Goal: Information Seeking & Learning: Check status

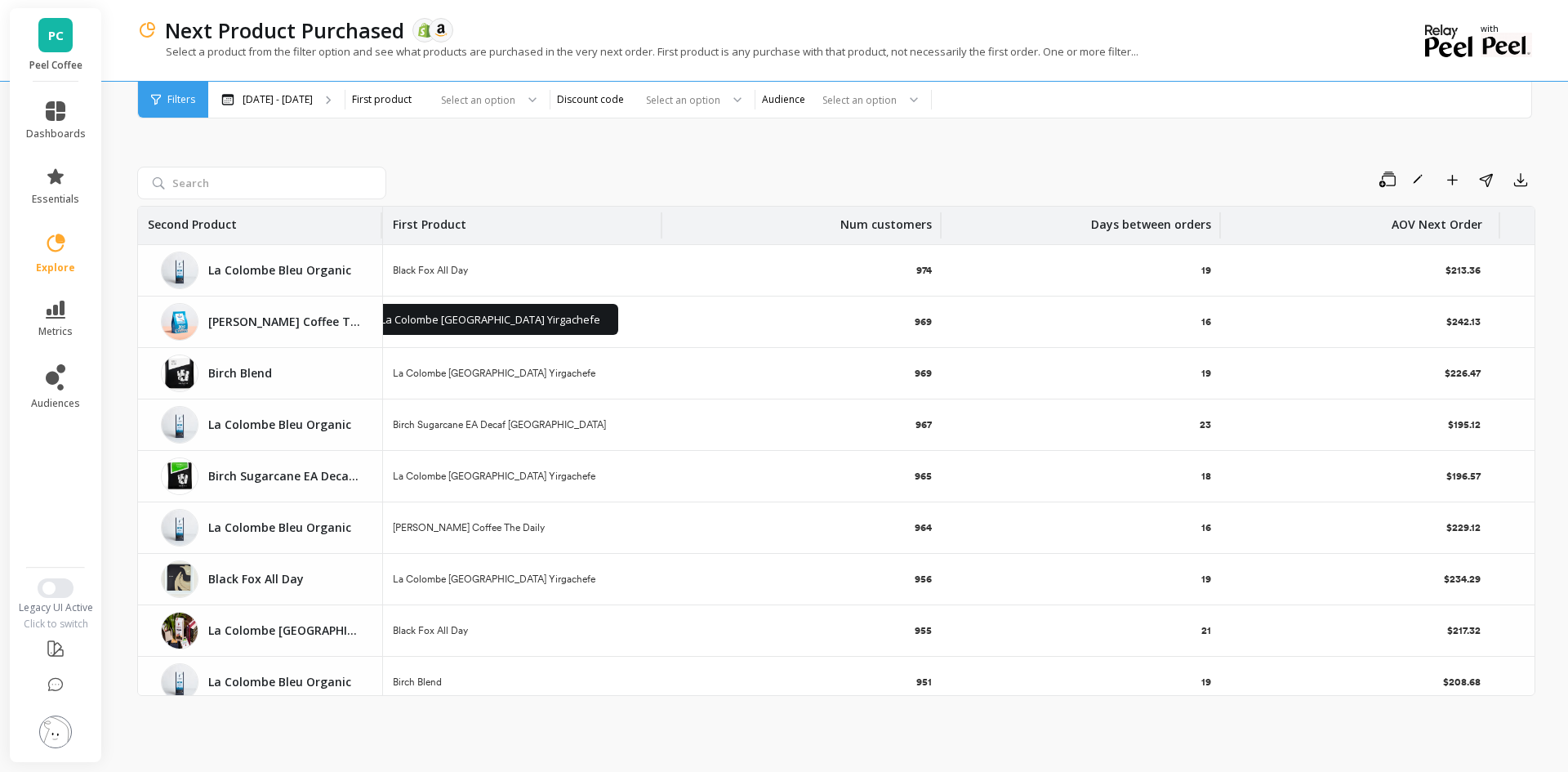
scroll to position [980, 0]
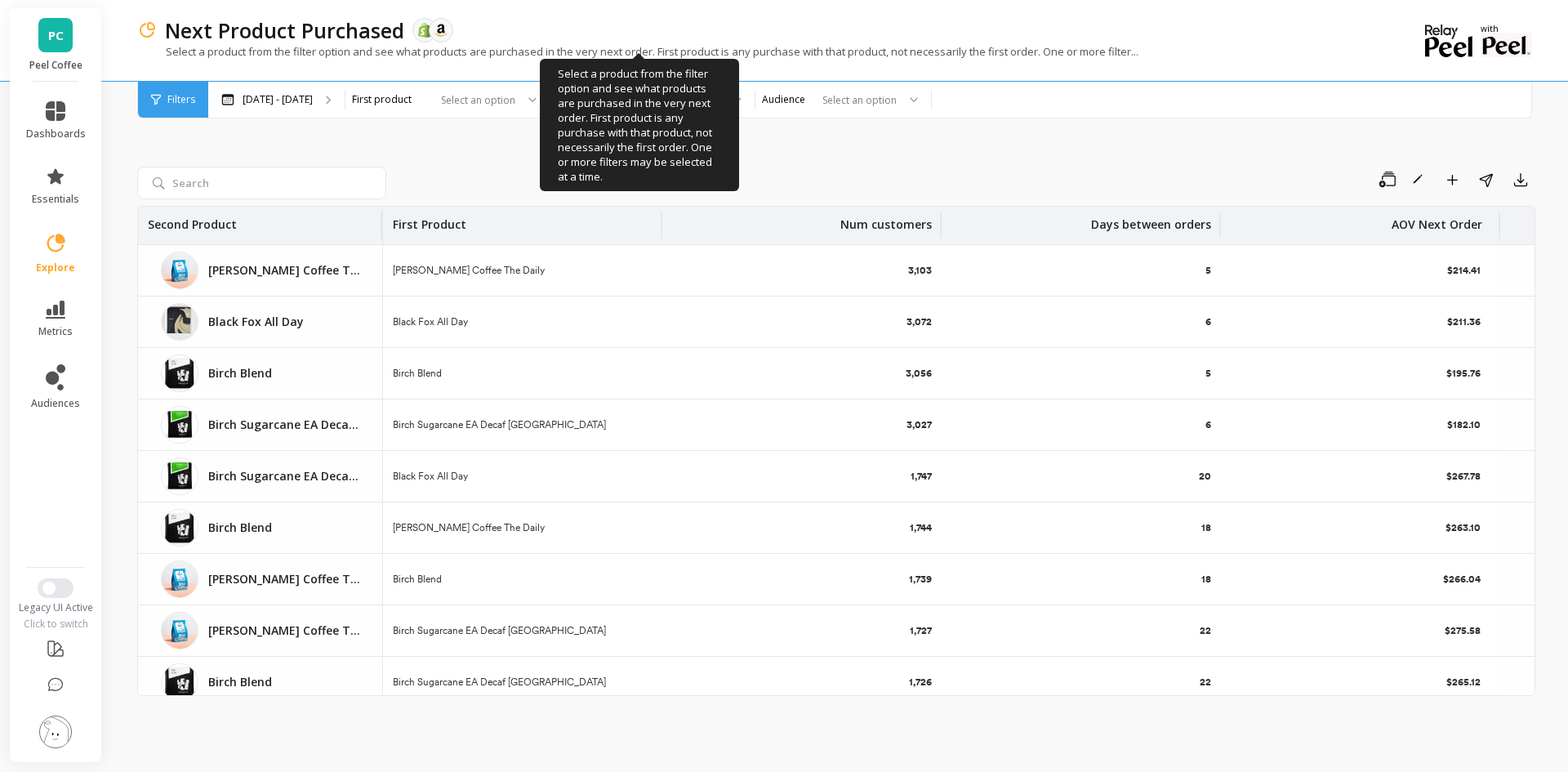
click at [1094, 57] on p "Select a product from the filter option and see what products are purchased in …" at bounding box center [637, 52] width 1001 height 15
click at [1074, 54] on p "Select a product from the filter option and see what products are purchased in …" at bounding box center [637, 52] width 1001 height 15
click at [1117, 52] on p "Select a product from the filter option and see what products are purchased in …" at bounding box center [637, 52] width 1001 height 15
drag, startPoint x: 658, startPoint y: 47, endPoint x: 1042, endPoint y: 53, distance: 384.0
click at [1042, 53] on p "Select a product from the filter option and see what products are purchased in …" at bounding box center [637, 52] width 1001 height 15
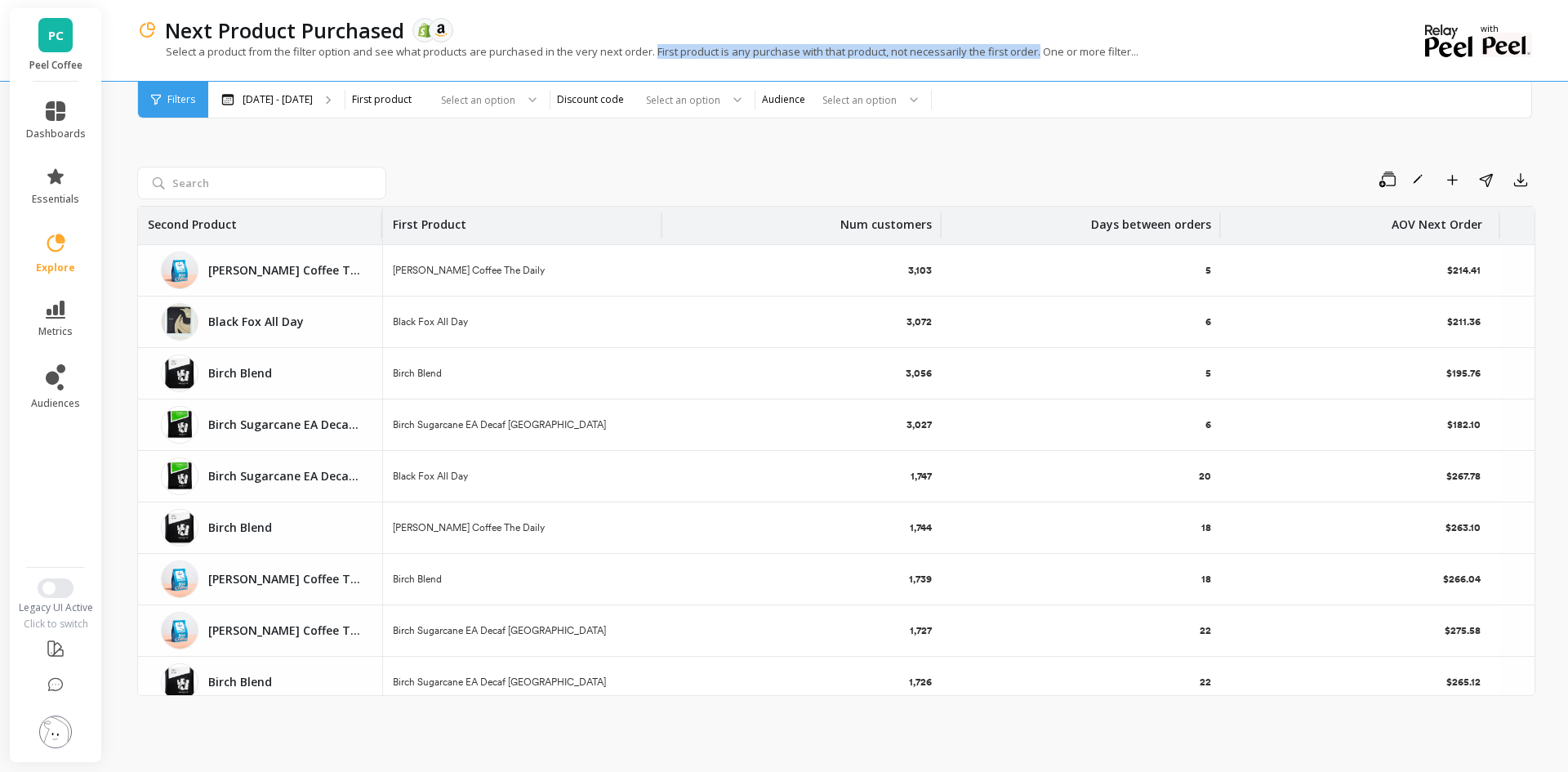
copy p "First product is any purchase with that product, not necessarily the first orde…"
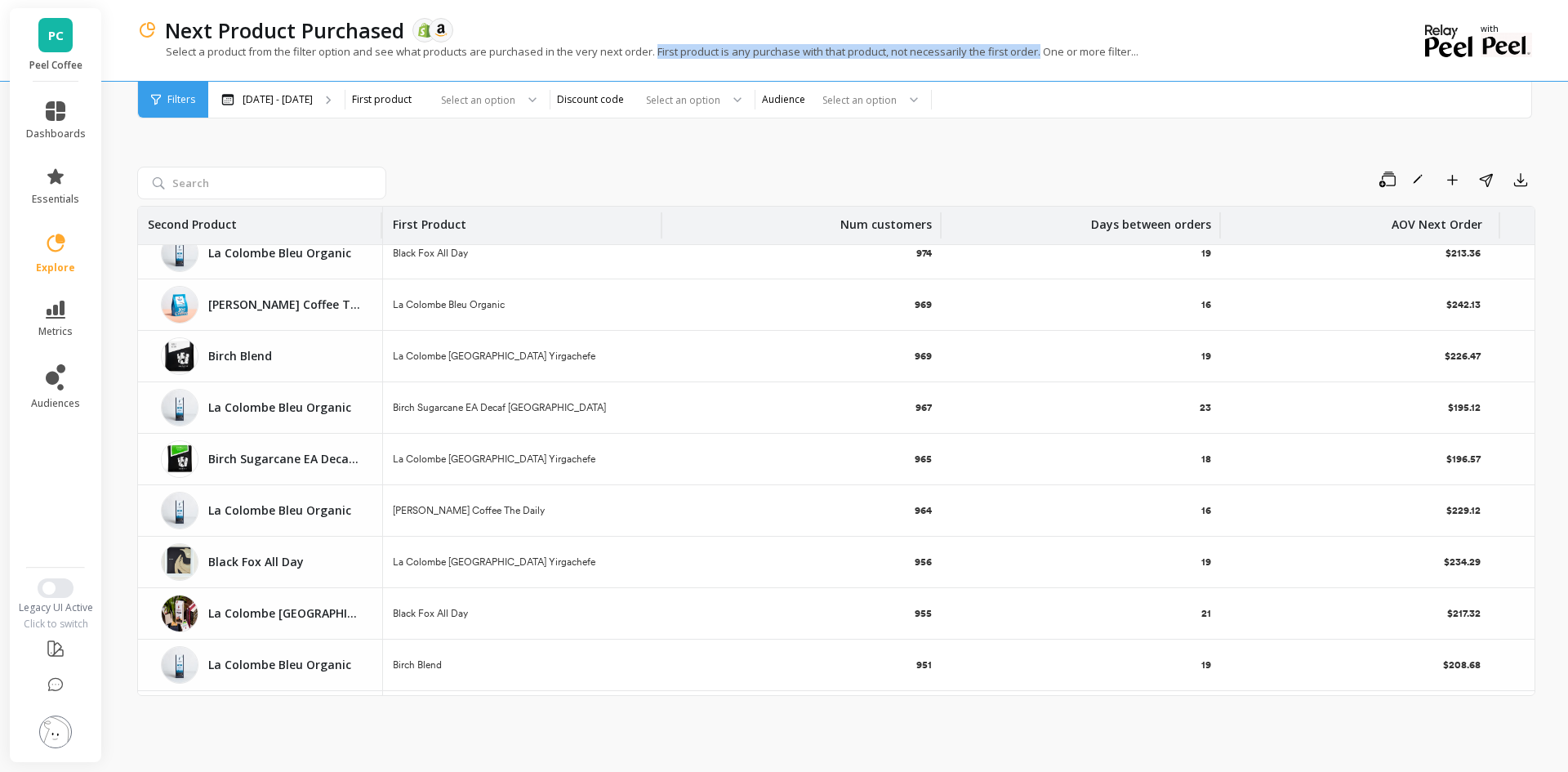
scroll to position [765, 0]
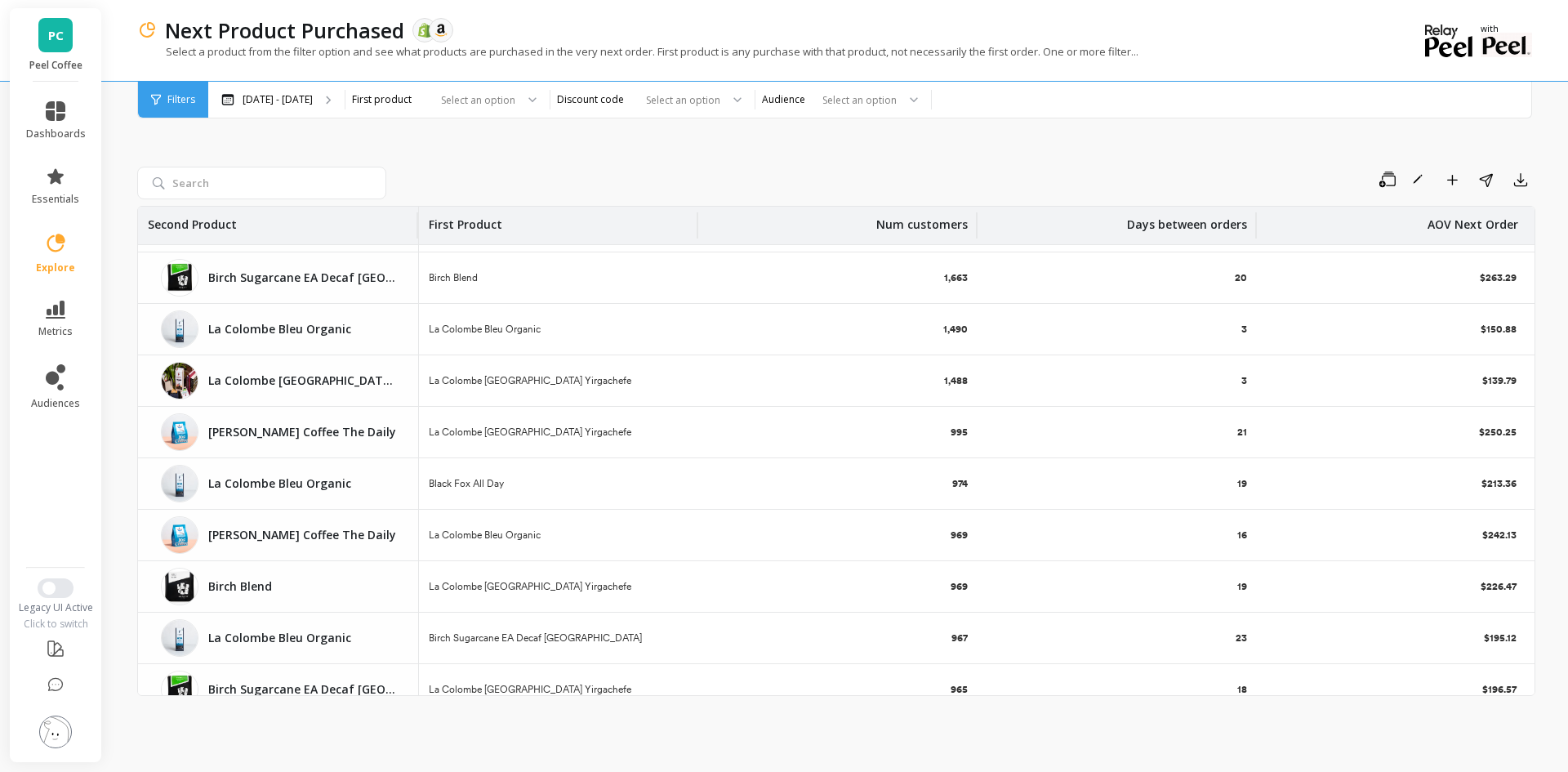
drag, startPoint x: 381, startPoint y: 225, endPoint x: 417, endPoint y: 226, distance: 36.0
click at [417, 226] on div at bounding box center [416, 225] width 3 height 26
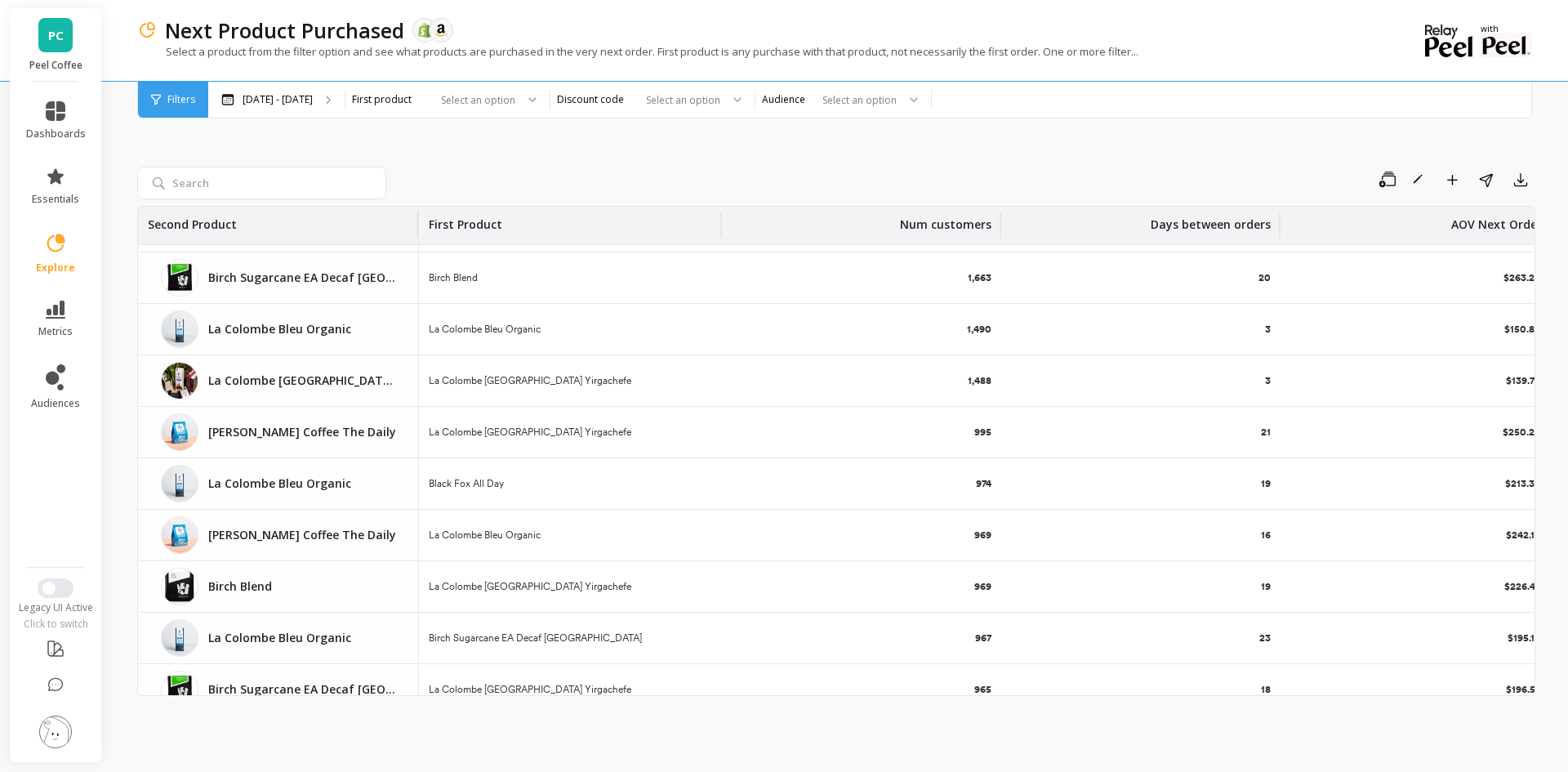
drag, startPoint x: 695, startPoint y: 230, endPoint x: 718, endPoint y: 230, distance: 23.0
click at [718, 230] on div at bounding box center [720, 225] width 3 height 26
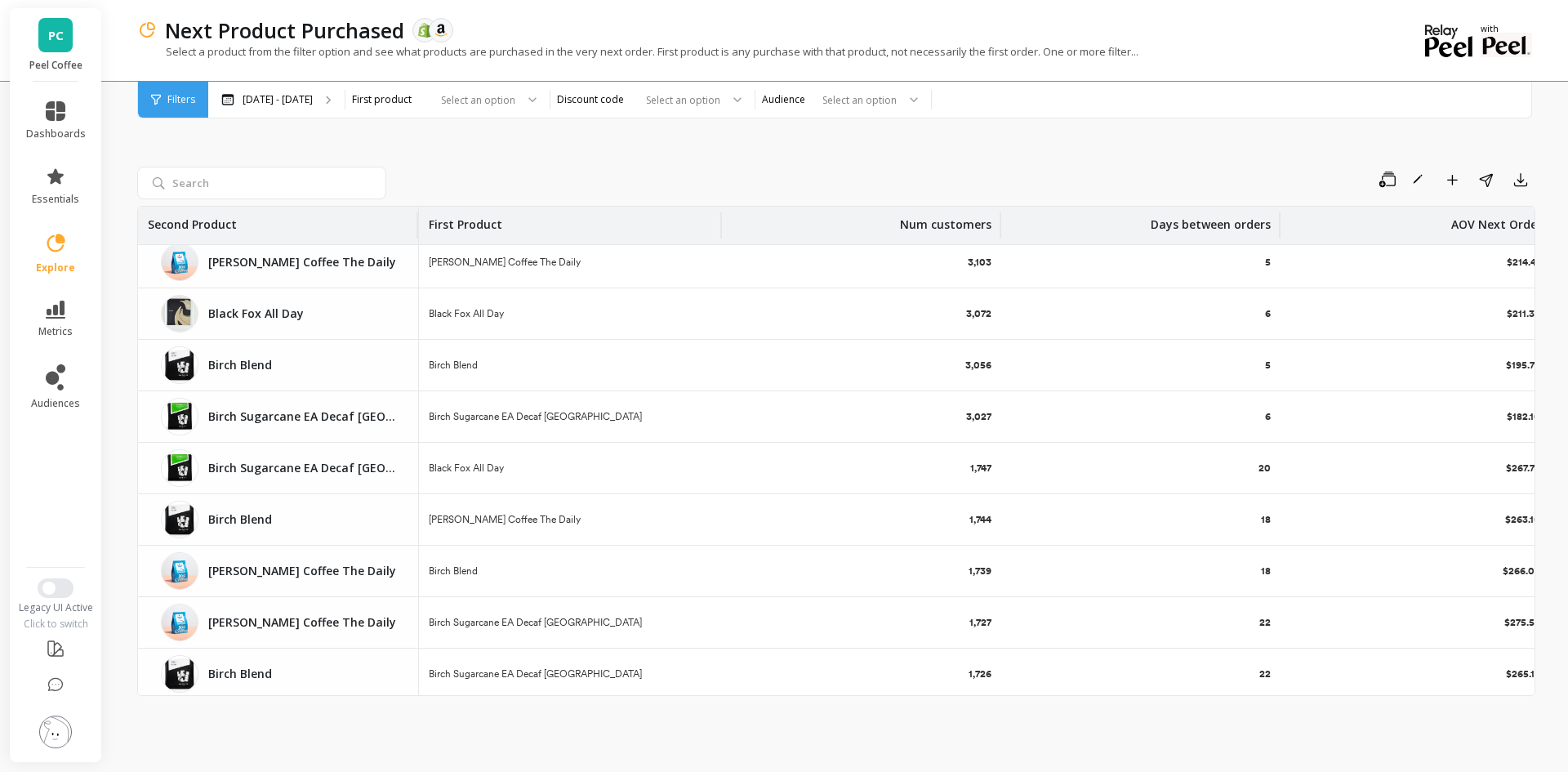
scroll to position [0, 0]
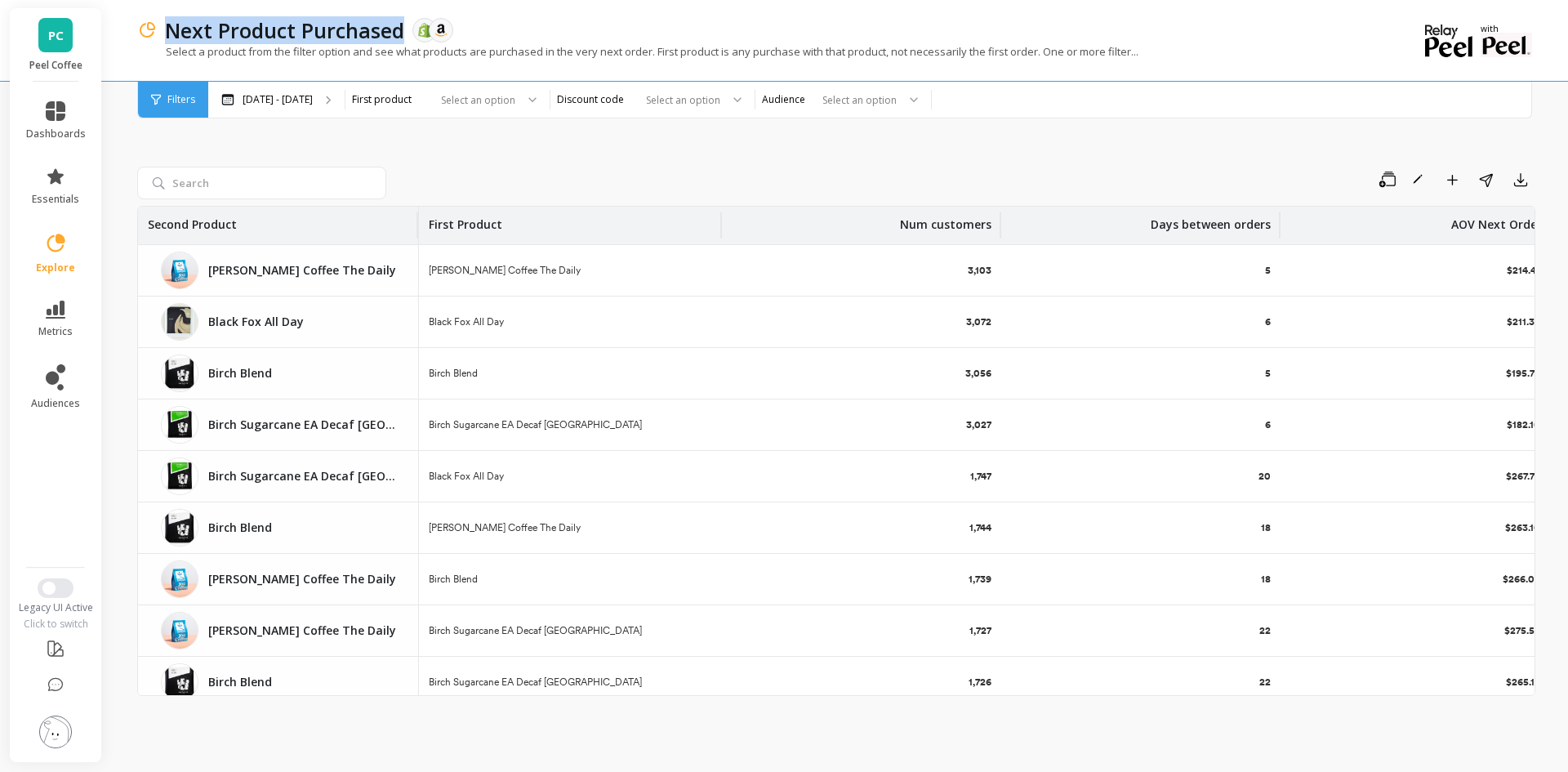
drag, startPoint x: 166, startPoint y: 36, endPoint x: 399, endPoint y: 30, distance: 233.1
click at [399, 30] on p "Next Product Purchased" at bounding box center [284, 30] width 239 height 28
copy p "Next Product Purchased"
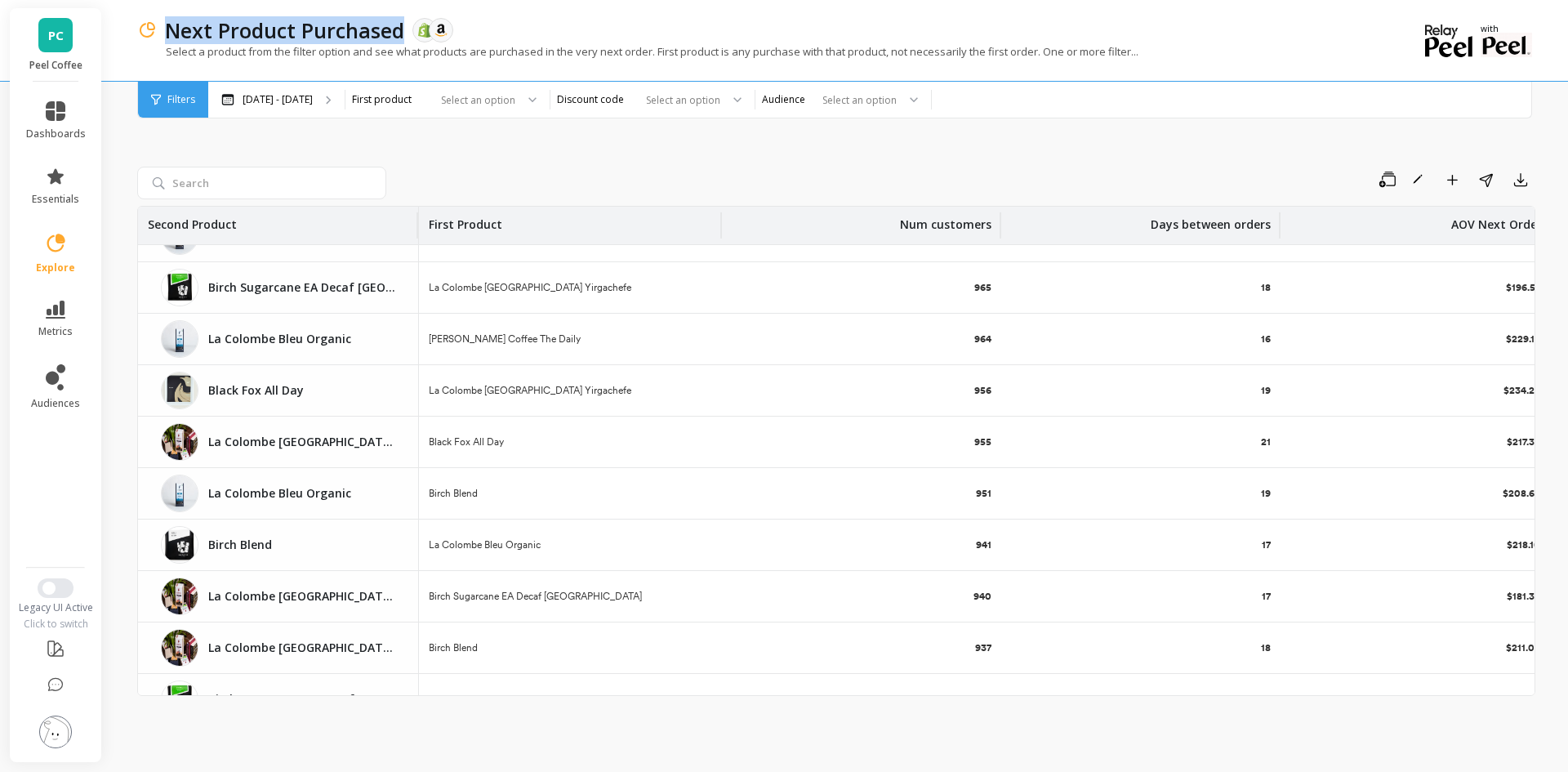
scroll to position [1512, 0]
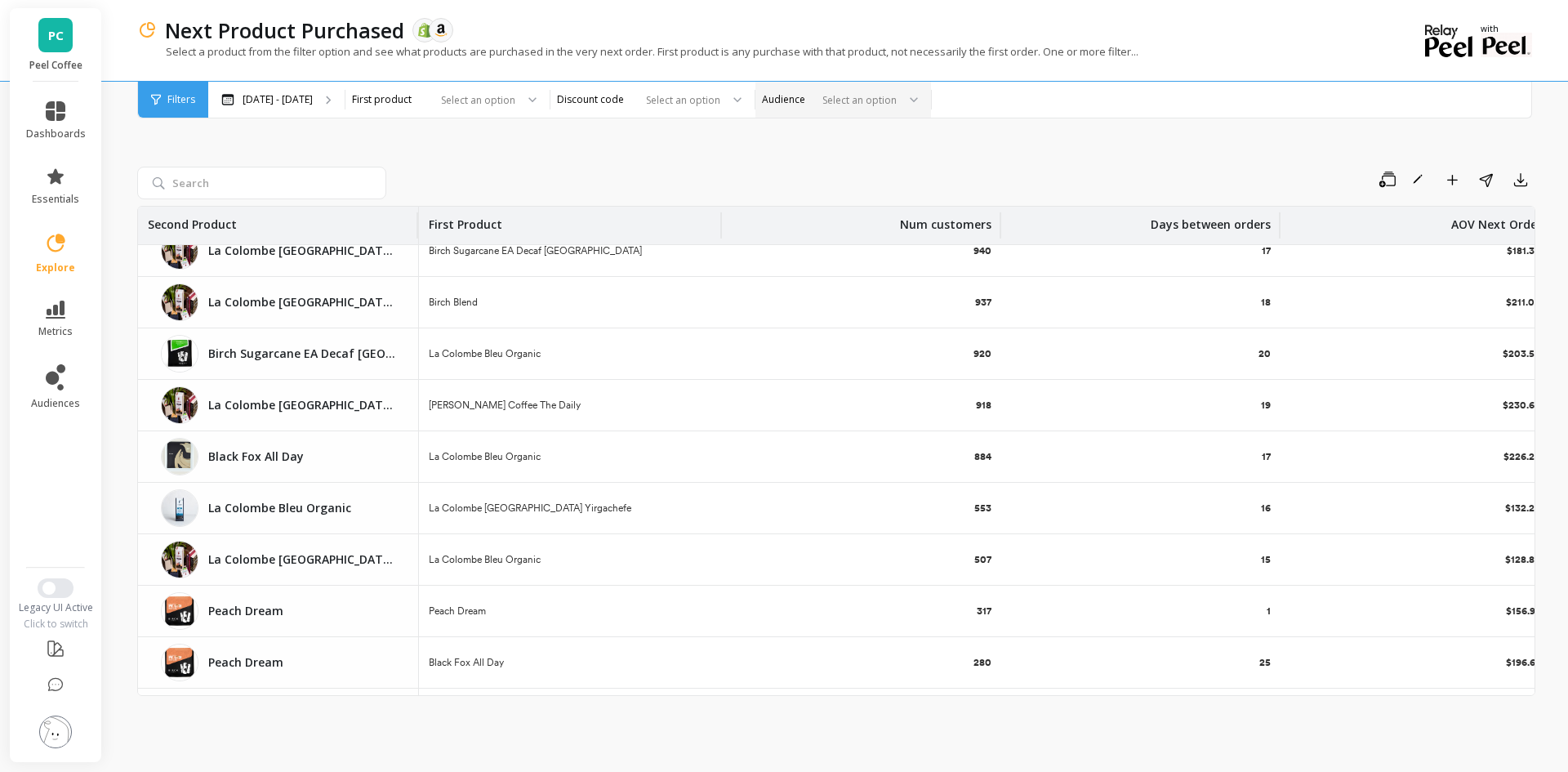
click at [931, 89] on div "Select an option" at bounding box center [843, 100] width 175 height 36
click at [671, 174] on div "Save Rename Add to Dashboard Share Export" at bounding box center [963, 179] width 1142 height 26
click at [681, 109] on div "Select an option" at bounding box center [642, 100] width 158 height 19
click at [517, 109] on div "Select an option" at bounding box center [437, 100] width 158 height 19
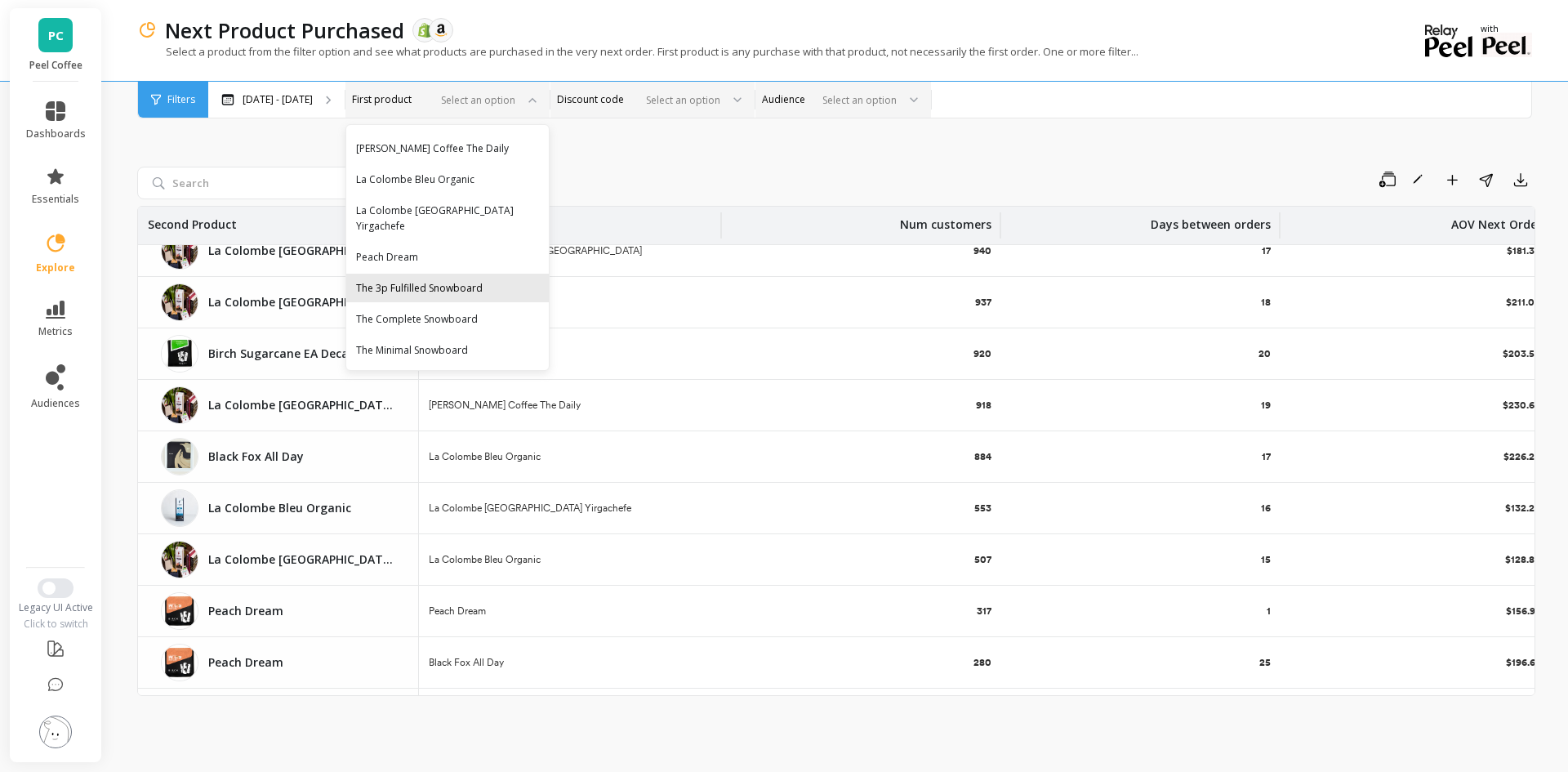
scroll to position [0, 0]
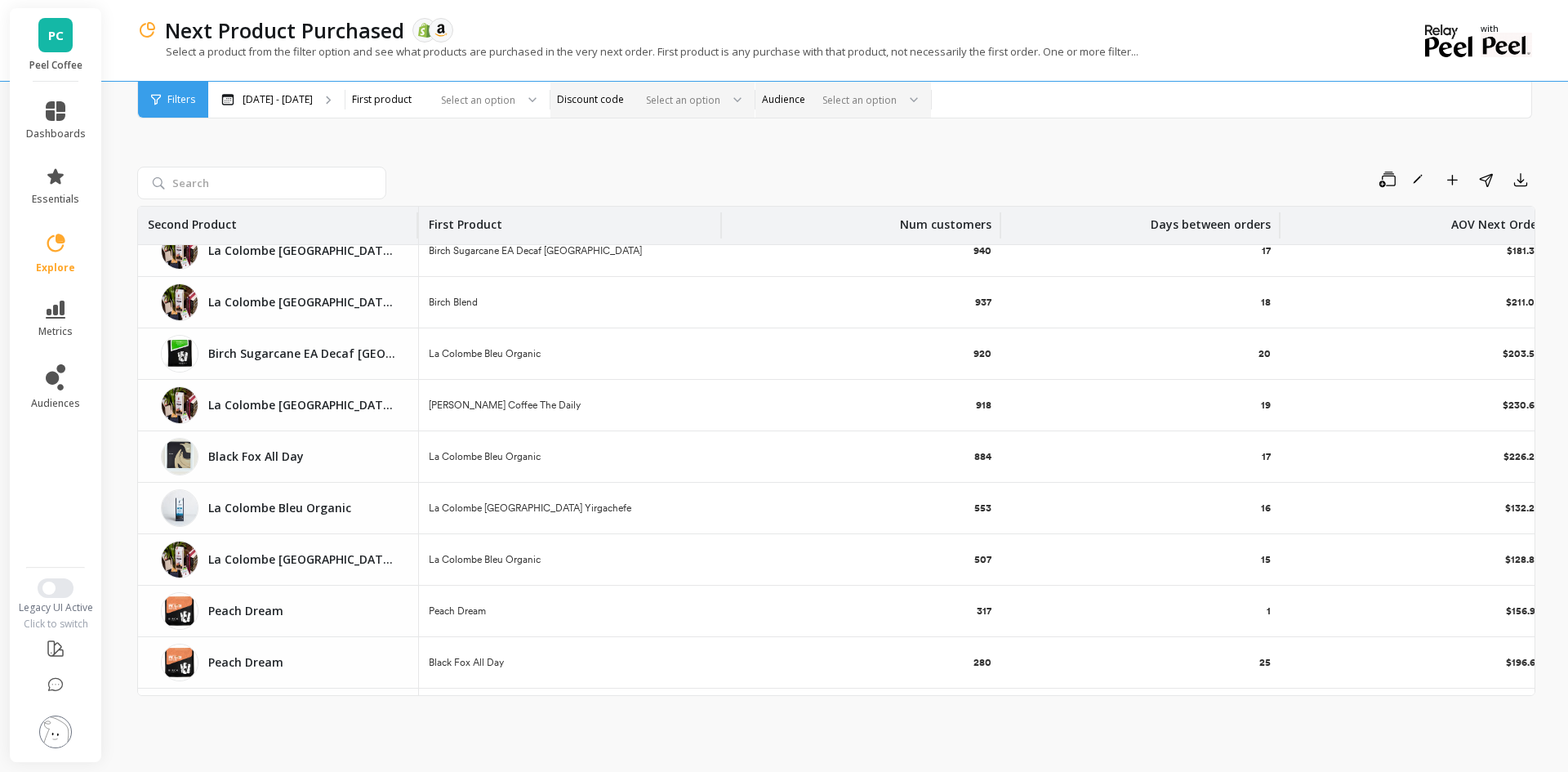
click at [760, 161] on div "Save Rename Add to Dashboard Share Export Second Product First Product Num cust…" at bounding box center [836, 419] width 1398 height 665
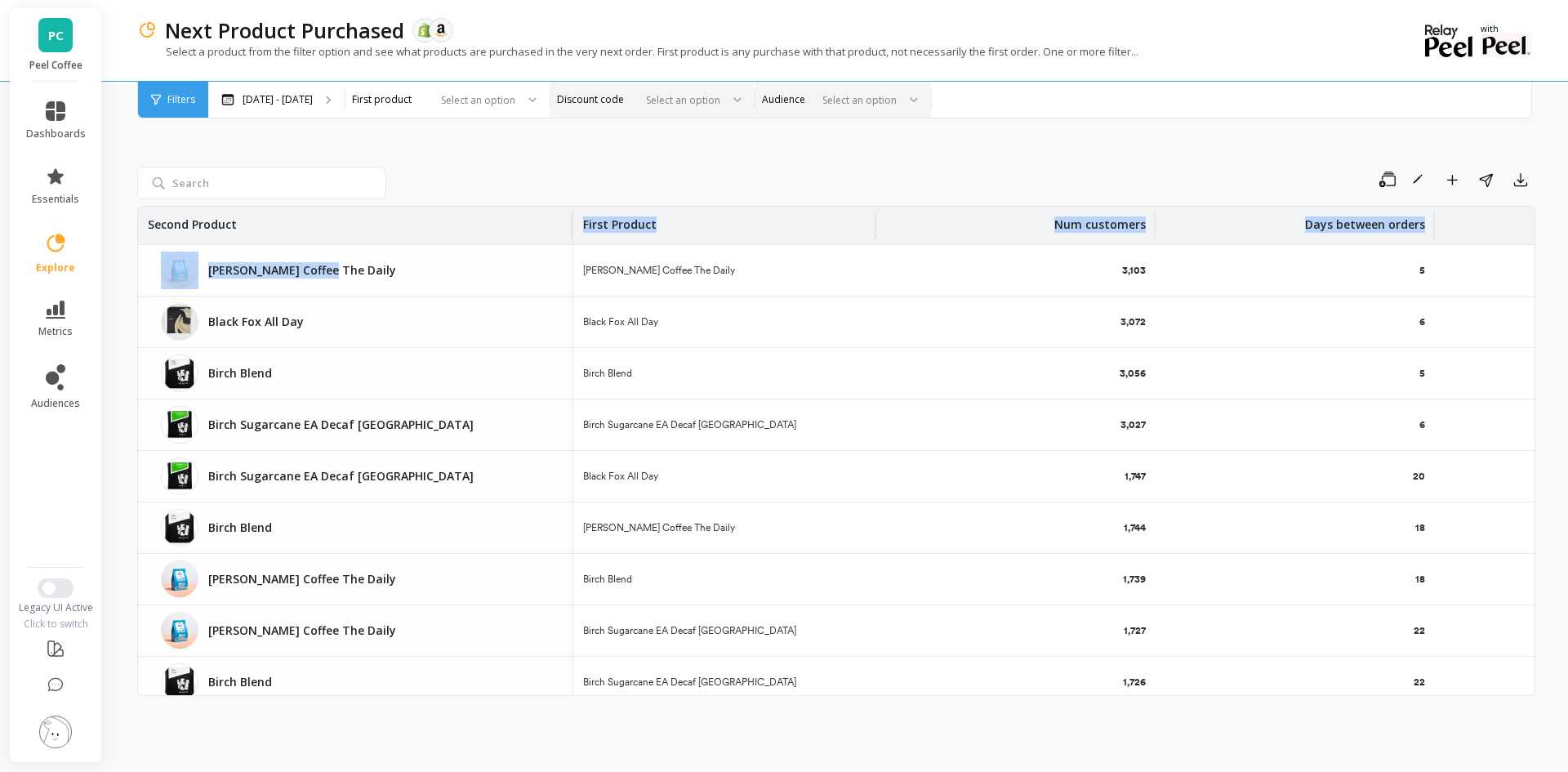
drag, startPoint x: 417, startPoint y: 230, endPoint x: 572, endPoint y: 252, distance: 156.6
click at [636, 428] on p "Birch Sugarcane EA Decaf [GEOGRAPHIC_DATA]" at bounding box center [690, 425] width 213 height 13
